Goal: Information Seeking & Learning: Learn about a topic

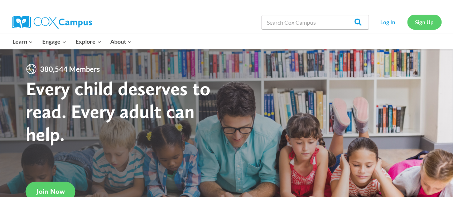
click at [432, 19] on link "Sign Up" at bounding box center [424, 22] width 34 height 15
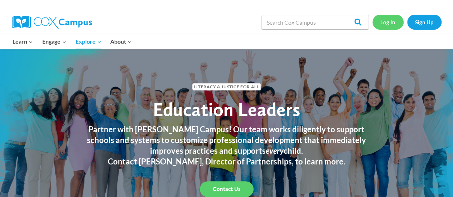
click at [384, 22] on link "Log In" at bounding box center [388, 22] width 31 height 15
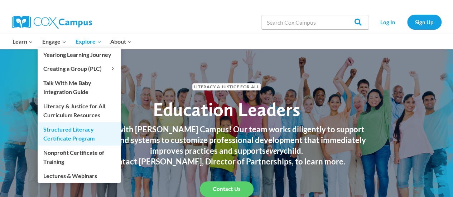
click at [61, 131] on link "Structured Literacy Certificate Program" at bounding box center [79, 134] width 83 height 23
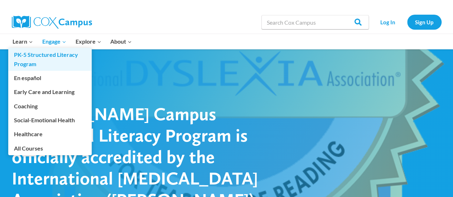
click at [35, 59] on link "PK-5 Structured Literacy Program" at bounding box center [49, 59] width 83 height 23
